Goal: Find specific page/section: Find specific page/section

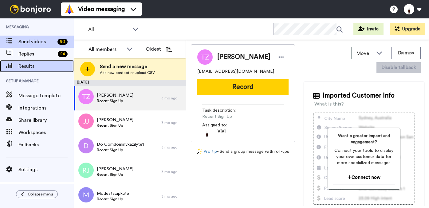
click at [28, 65] on span "Results" at bounding box center [45, 66] width 55 height 7
